Goal: Navigation & Orientation: Find specific page/section

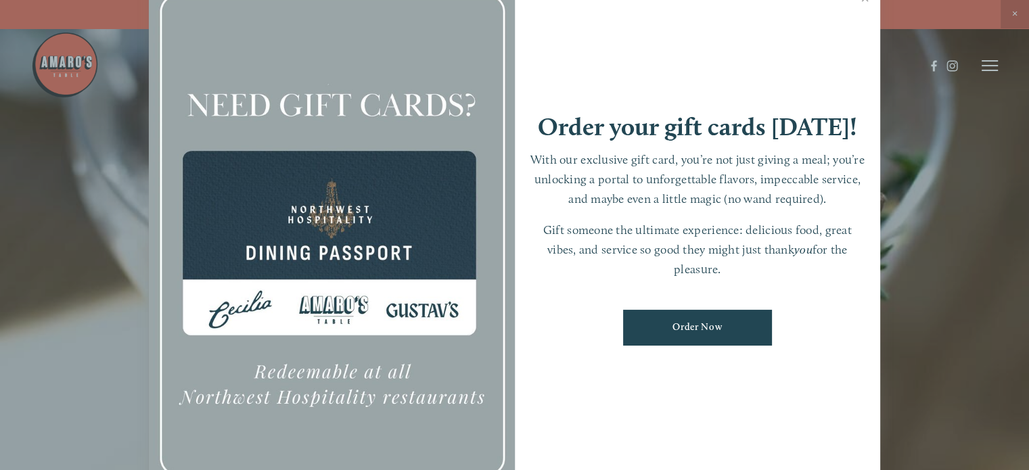
click at [967, 158] on div at bounding box center [514, 235] width 1029 height 470
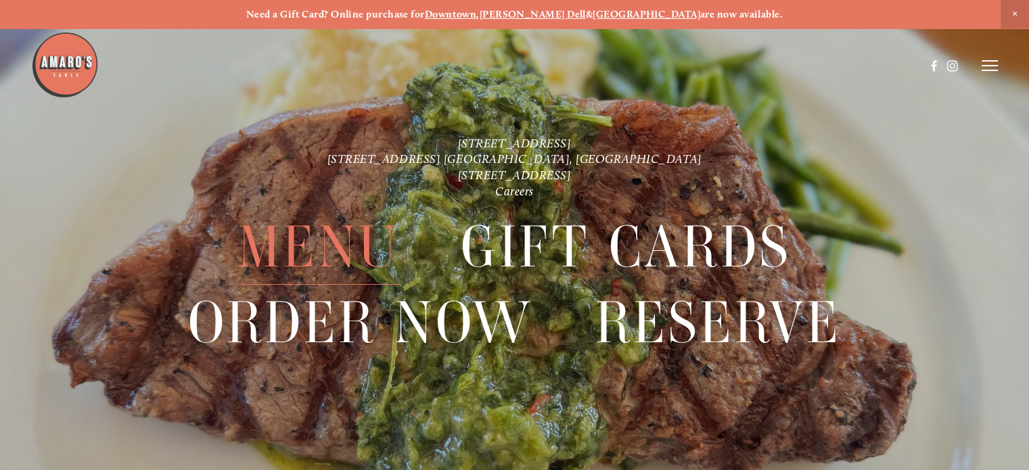
click at [344, 244] on span "Menu" at bounding box center [318, 247] width 161 height 75
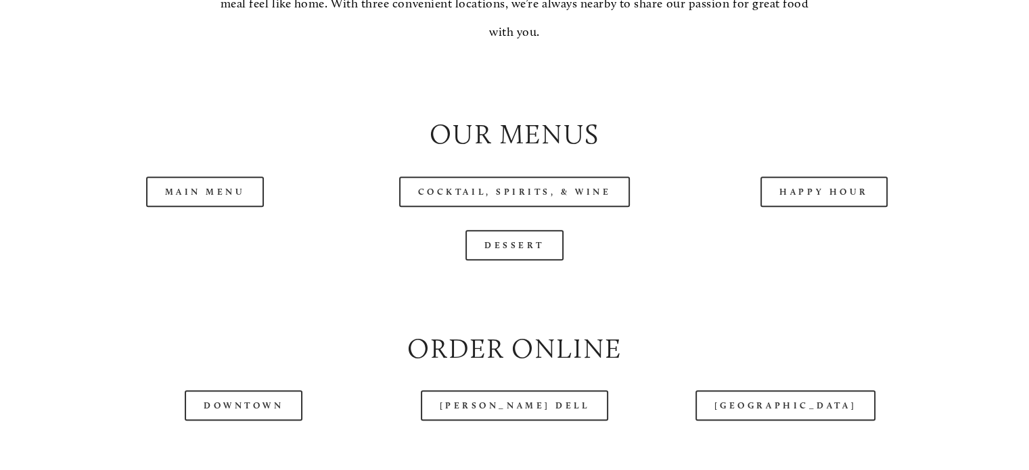
scroll to position [1353, 0]
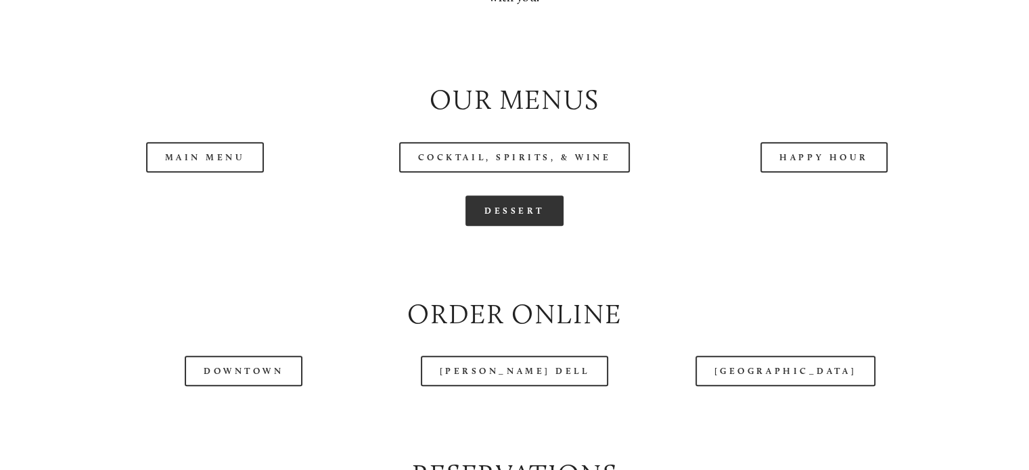
click at [530, 226] on link "Dessert" at bounding box center [514, 211] width 98 height 30
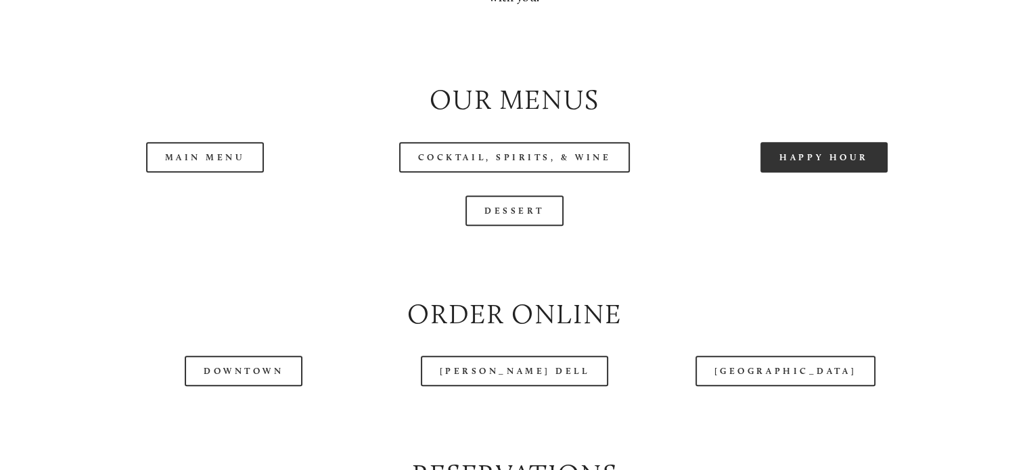
click at [818, 173] on link "Happy Hour" at bounding box center [823, 157] width 127 height 30
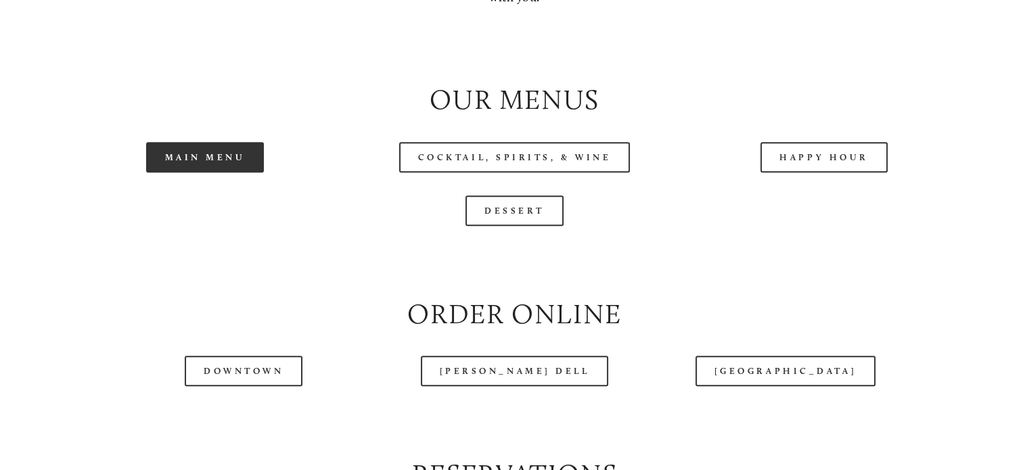
click at [199, 173] on link "Main Menu" at bounding box center [205, 157] width 118 height 30
